Goal: Task Accomplishment & Management: Use online tool/utility

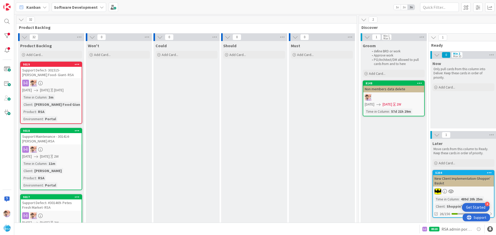
scroll to position [103, 0]
click at [59, 76] on div "Support Defect- 301515- [PERSON_NAME] Food- Giant- RSA" at bounding box center [51, 72] width 61 height 11
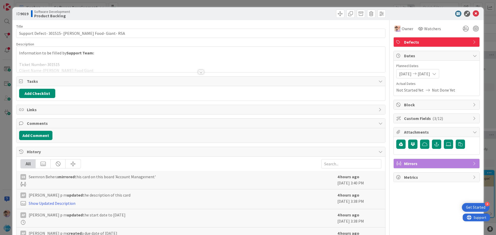
click at [200, 72] on div at bounding box center [201, 72] width 6 height 4
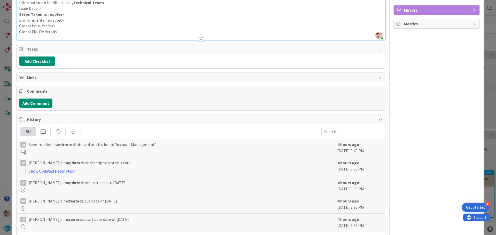
scroll to position [155, 0]
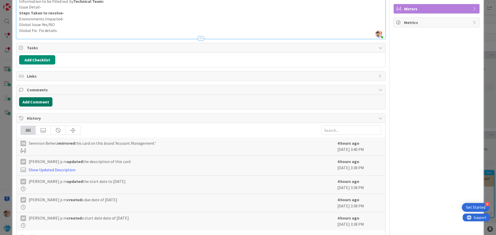
click at [36, 103] on button "Add Comment" at bounding box center [35, 101] width 33 height 9
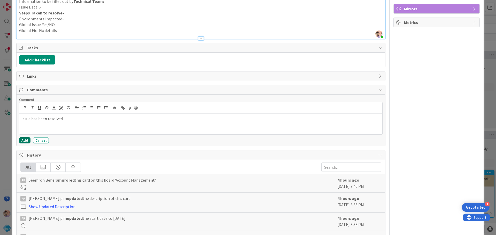
click at [22, 140] on button "Add" at bounding box center [24, 140] width 11 height 6
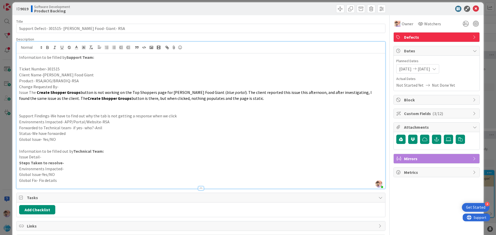
scroll to position [0, 0]
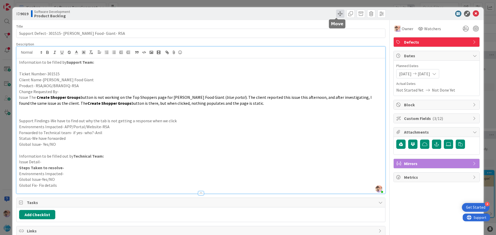
click at [337, 15] on span at bounding box center [340, 14] width 8 height 8
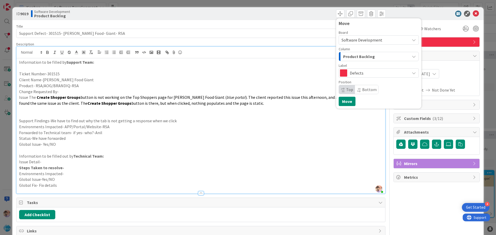
click at [353, 56] on span "Product Backlog" at bounding box center [359, 56] width 32 height 7
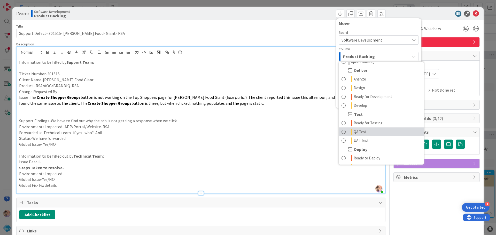
scroll to position [147, 0]
click at [341, 132] on span at bounding box center [343, 132] width 4 height 6
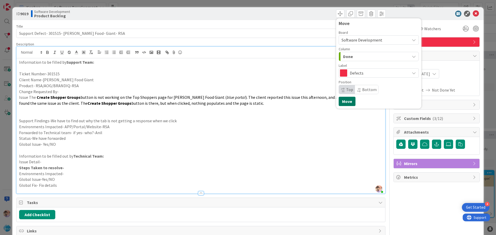
click at [341, 100] on button "Move" at bounding box center [347, 101] width 17 height 9
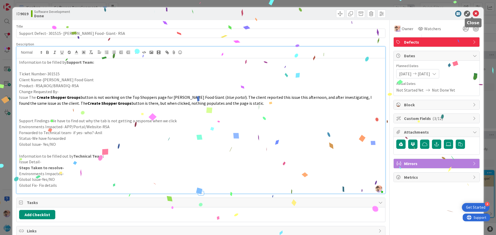
click at [473, 13] on icon at bounding box center [476, 14] width 6 height 6
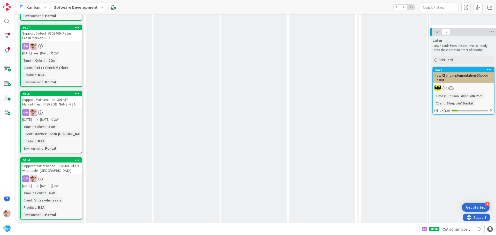
scroll to position [155, 0]
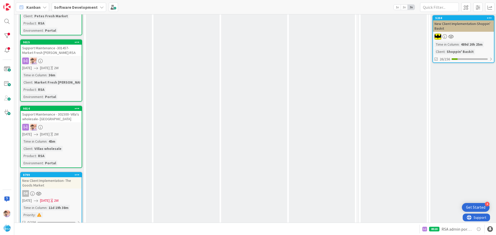
click at [64, 114] on div "Support Maintenance - 301500- Villa's wholesale- [GEOGRAPHIC_DATA]" at bounding box center [51, 116] width 61 height 11
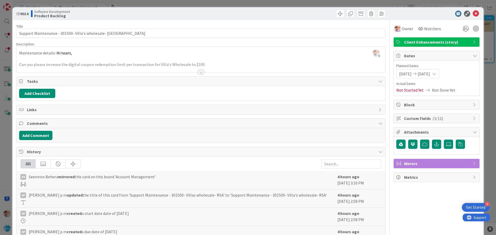
click at [195, 72] on div at bounding box center [201, 65] width 368 height 13
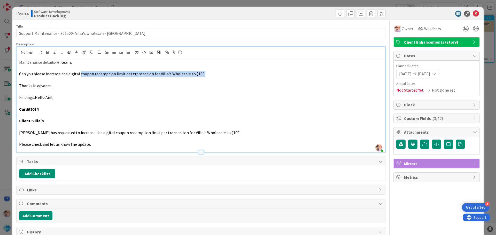
drag, startPoint x: 83, startPoint y: 74, endPoint x: 207, endPoint y: 75, distance: 124.2
click at [207, 75] on p "Can you please increase the digital coupon redemption limit per transaction for…" at bounding box center [200, 74] width 363 height 6
copy span "coupon redemption limit per transaction for Villa's Wholesale to $100."
click at [37, 216] on button "Add Comment" at bounding box center [35, 215] width 33 height 9
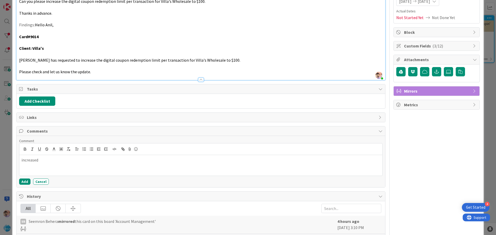
scroll to position [77, 0]
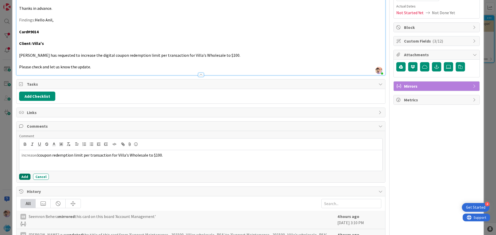
click at [26, 175] on button "Add" at bounding box center [24, 177] width 11 height 6
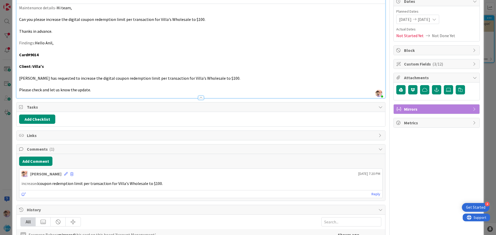
scroll to position [0, 0]
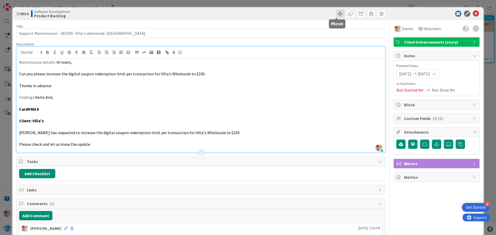
click at [336, 14] on span at bounding box center [340, 14] width 8 height 8
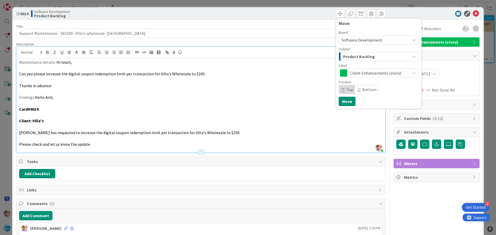
click at [357, 58] on span "Product Backlog" at bounding box center [359, 56] width 32 height 7
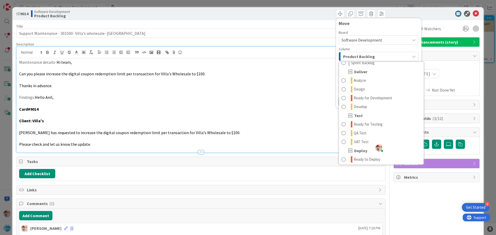
scroll to position [129, 0]
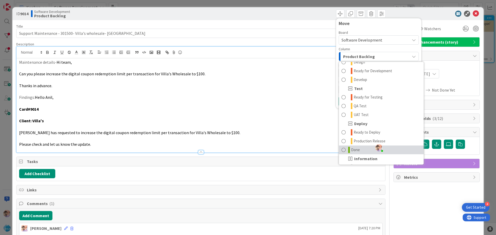
click at [348, 152] on icon at bounding box center [349, 150] width 2 height 6
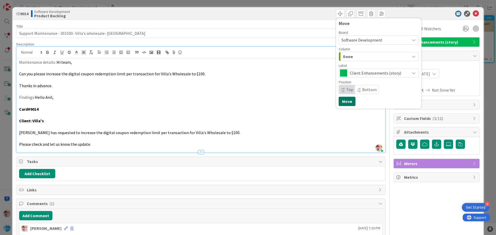
click at [343, 101] on button "Move" at bounding box center [347, 101] width 17 height 9
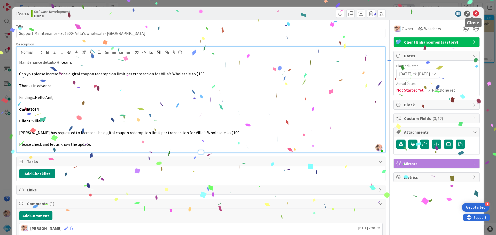
click at [473, 12] on icon at bounding box center [476, 14] width 6 height 6
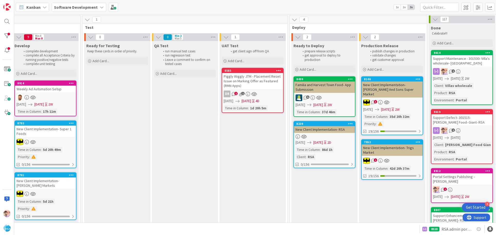
scroll to position [0, 798]
